Goal: Information Seeking & Learning: Check status

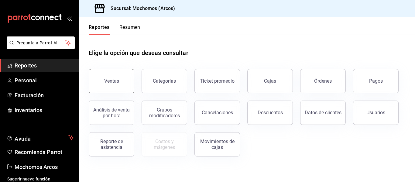
click at [118, 78] on div "Ventas" at bounding box center [111, 81] width 15 height 6
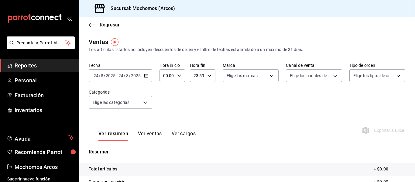
click at [145, 74] on icon "button" at bounding box center [146, 76] width 4 height 4
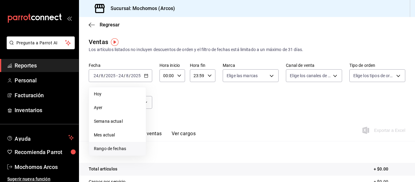
click at [114, 148] on span "Rango de fechas" at bounding box center [117, 149] width 47 height 6
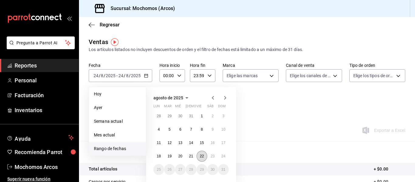
click at [201, 156] on abbr "22" at bounding box center [202, 156] width 4 height 4
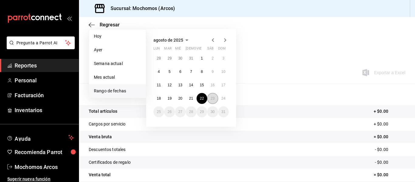
click at [215, 99] on button "23" at bounding box center [212, 98] width 11 height 11
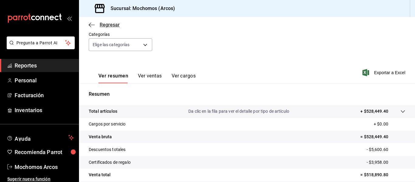
click at [93, 23] on icon "button" at bounding box center [92, 24] width 6 height 5
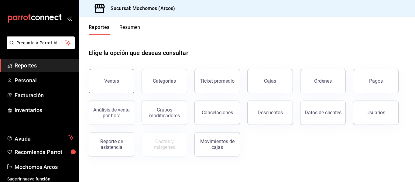
click at [112, 80] on div "Ventas" at bounding box center [111, 81] width 15 height 6
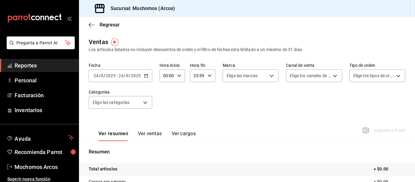
click at [148, 76] on icon "button" at bounding box center [146, 76] width 4 height 4
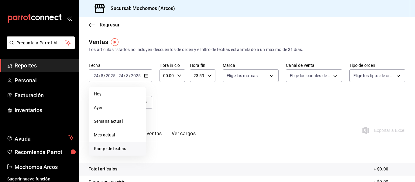
click at [120, 148] on span "Rango de fechas" at bounding box center [117, 149] width 47 height 6
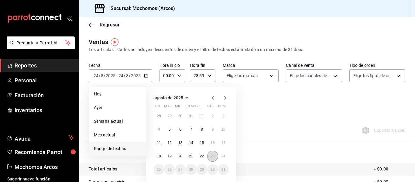
click at [212, 157] on abbr "23" at bounding box center [213, 156] width 4 height 4
click at [224, 156] on abbr "24" at bounding box center [224, 156] width 4 height 4
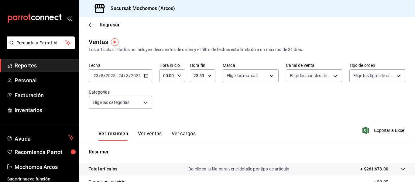
click at [179, 75] on icon "button" at bounding box center [179, 76] width 4 height 4
click at [166, 97] on span "05" at bounding box center [165, 97] width 3 height 5
type input "05:00"
drag, startPoint x: 412, startPoint y: 110, endPoint x: 415, endPoint y: 99, distance: 11.9
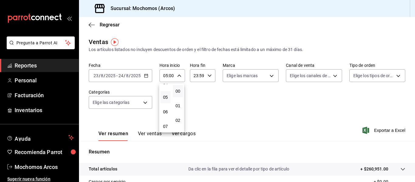
click at [412, 154] on div at bounding box center [207, 91] width 415 height 182
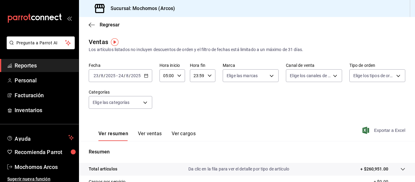
click at [363, 129] on icon "button" at bounding box center [366, 130] width 7 height 7
click at [96, 23] on span "Regresar" at bounding box center [104, 25] width 31 height 6
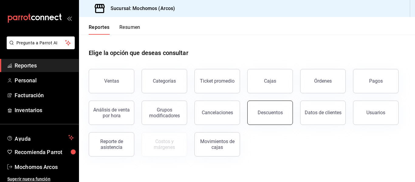
click at [264, 111] on div "Descuentos" at bounding box center [270, 113] width 25 height 6
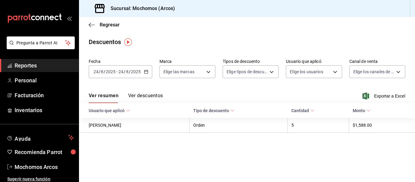
click at [146, 71] on icon "button" at bounding box center [146, 72] width 4 height 4
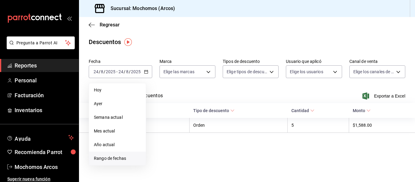
click at [110, 158] on span "Rango de fechas" at bounding box center [117, 158] width 47 height 6
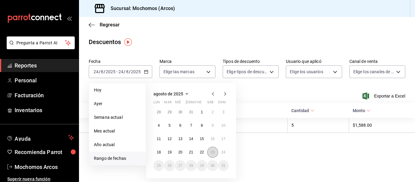
click at [211, 151] on abbr "23" at bounding box center [213, 152] width 4 height 4
click at [221, 152] on button "24" at bounding box center [223, 152] width 11 height 11
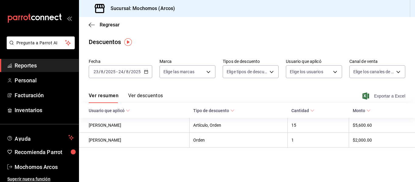
click at [368, 95] on icon "button" at bounding box center [366, 95] width 7 height 7
